Goal: Information Seeking & Learning: Learn about a topic

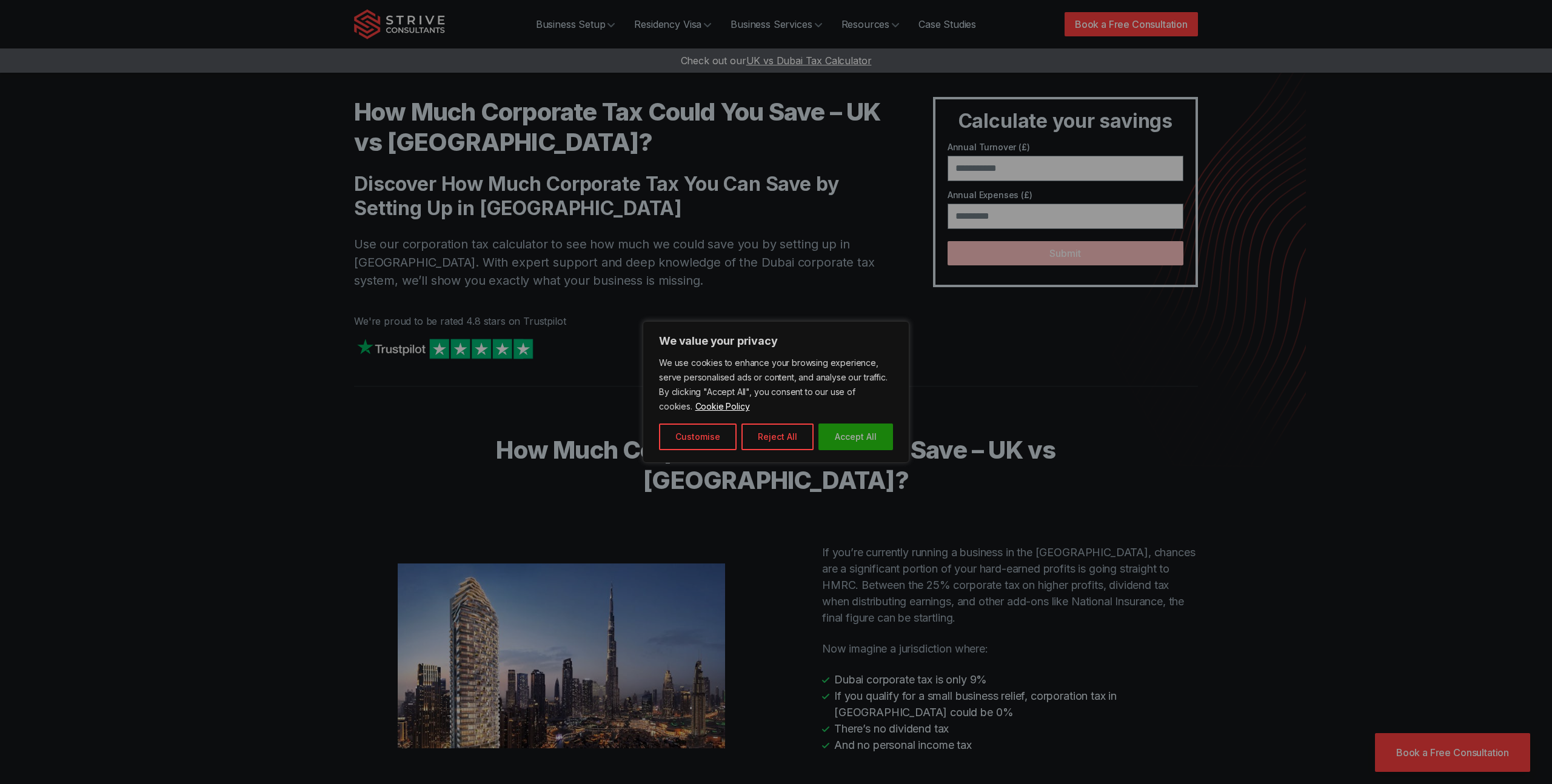
click at [836, 436] on button "Accept All" at bounding box center [855, 437] width 75 height 27
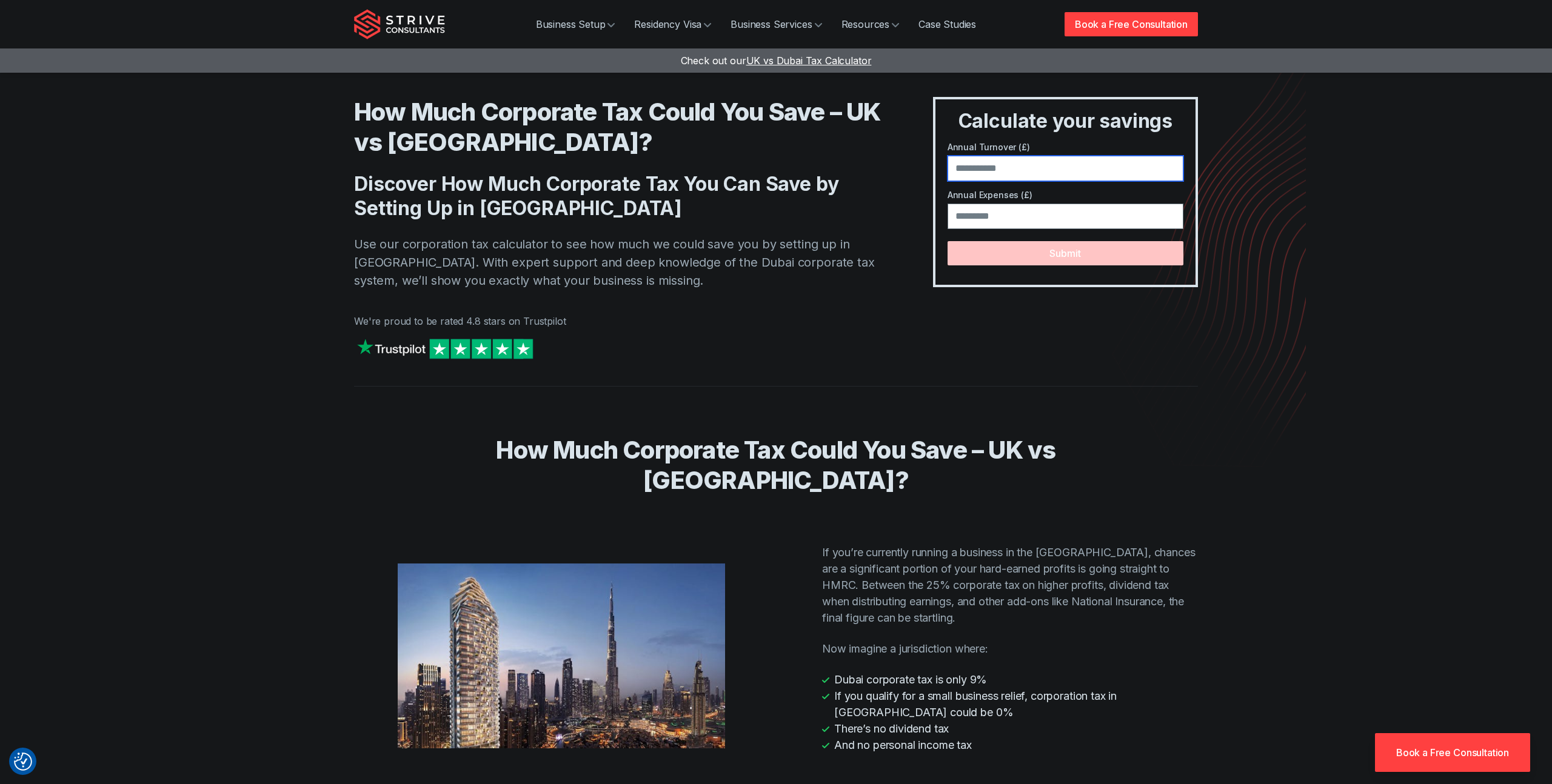
click at [1008, 171] on input "number" at bounding box center [1066, 168] width 236 height 25
click at [1055, 165] on input "number" at bounding box center [1066, 168] width 236 height 25
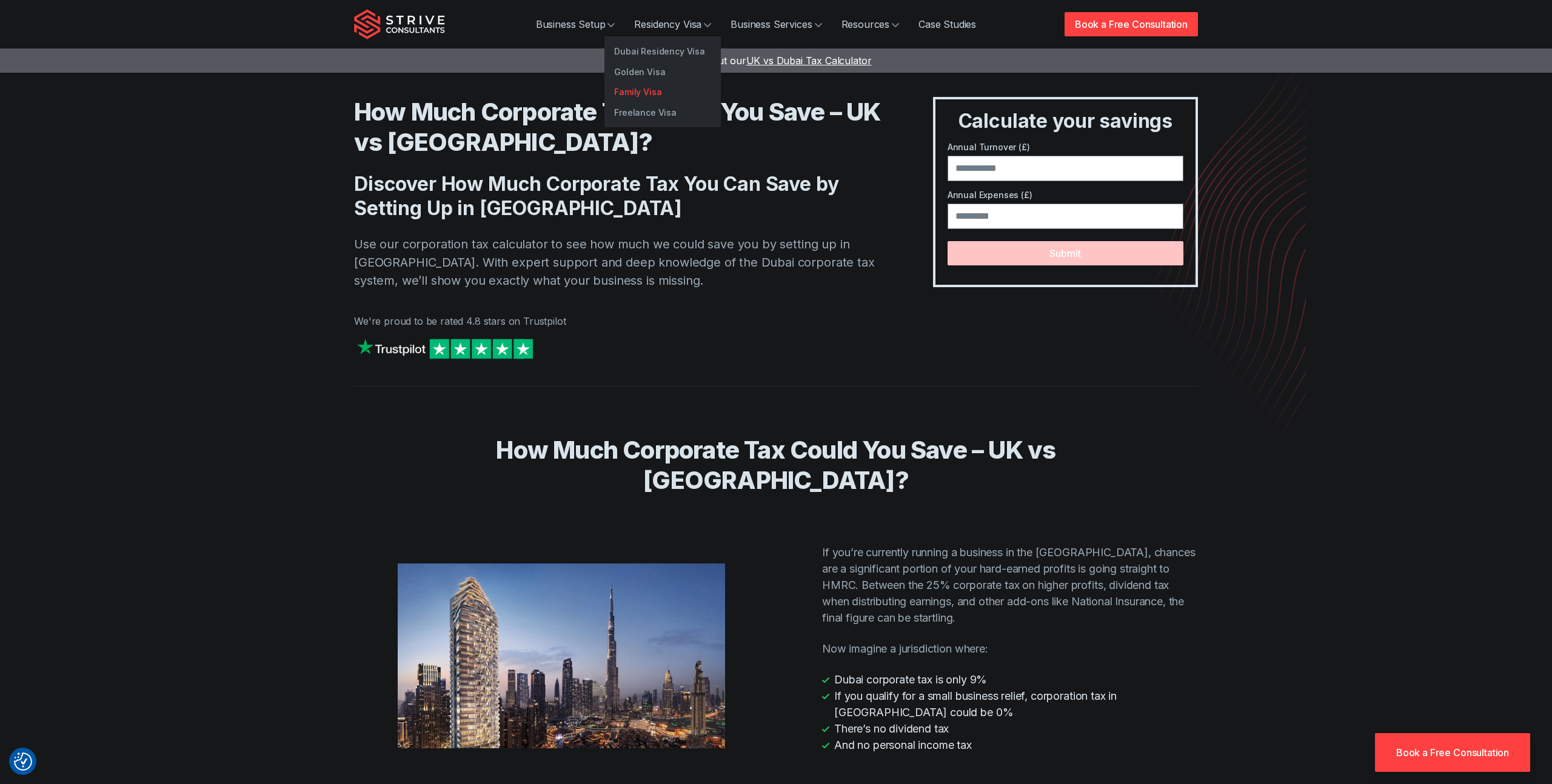
click at [640, 95] on link "Family Visa" at bounding box center [662, 92] width 116 height 21
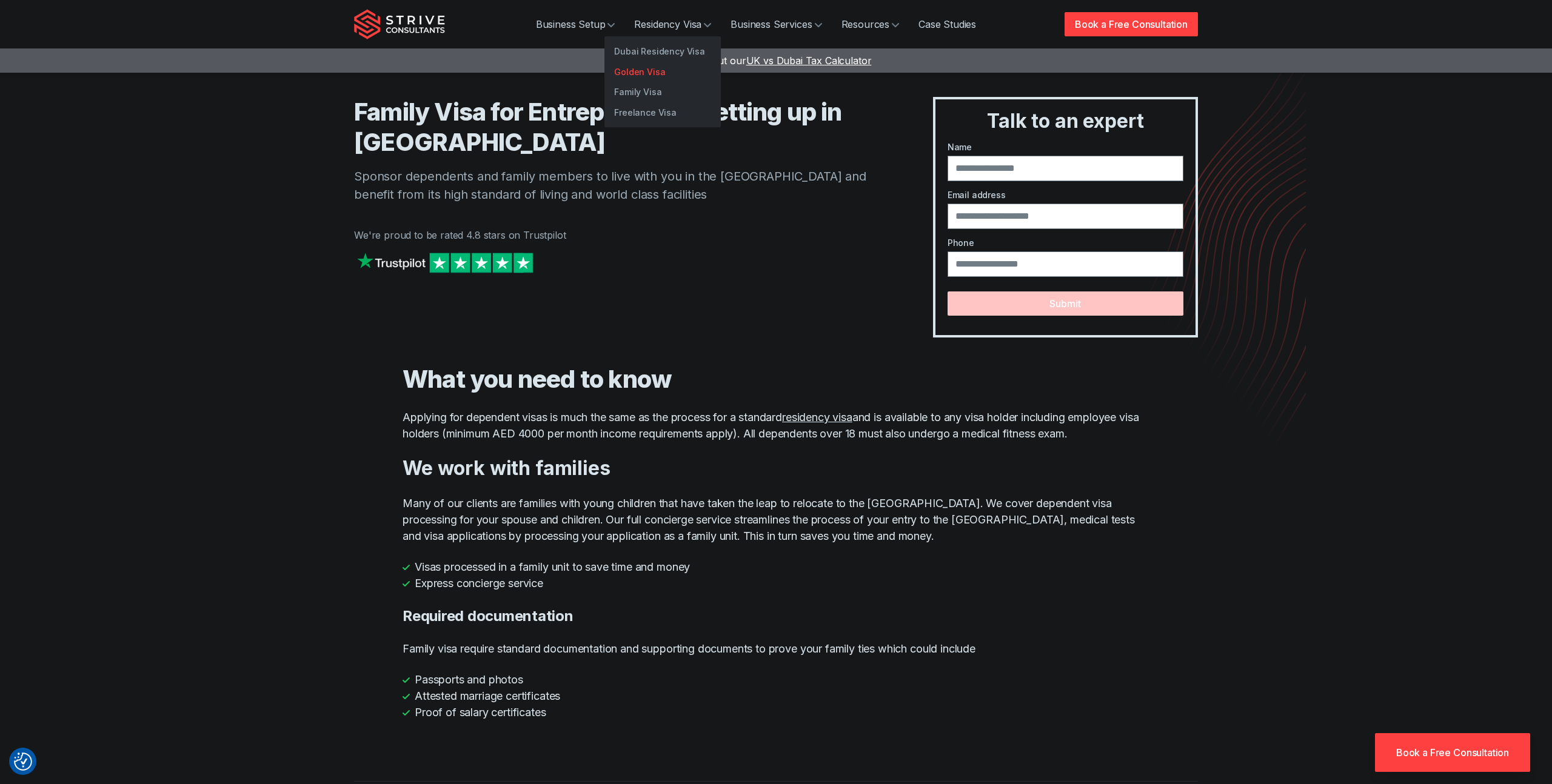
click at [649, 72] on link "Golden Visa" at bounding box center [662, 72] width 116 height 21
